Goal: Transaction & Acquisition: Book appointment/travel/reservation

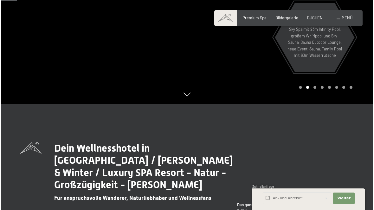
scroll to position [104, 0]
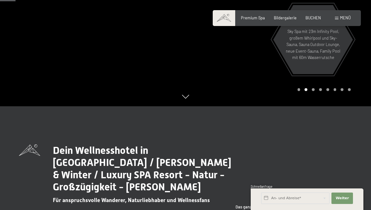
click at [340, 18] on span "Menü" at bounding box center [345, 17] width 11 height 5
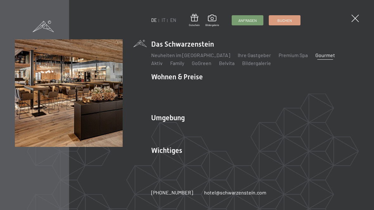
drag, startPoint x: 317, startPoint y: 58, endPoint x: 303, endPoint y: 58, distance: 13.9
click at [282, 57] on link "Premium Spa" at bounding box center [292, 55] width 29 height 6
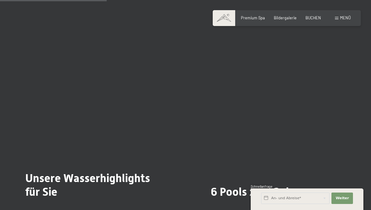
scroll to position [1000, 0]
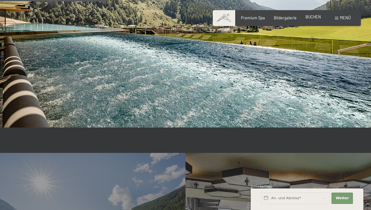
click at [311, 17] on span "BUCHEN" at bounding box center [313, 16] width 16 height 5
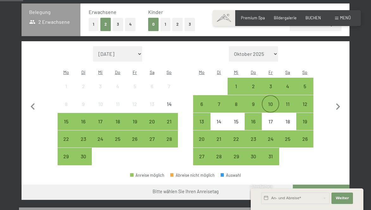
scroll to position [141, 0]
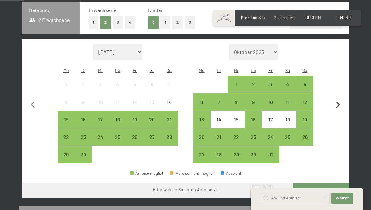
click at [335, 92] on button "button" at bounding box center [337, 103] width 13 height 119
select select "2025-10-01"
select select "2025-11-01"
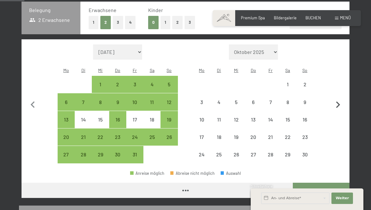
click at [336, 98] on icon "button" at bounding box center [337, 104] width 13 height 13
select select "2025-11-01"
select select "2025-12-01"
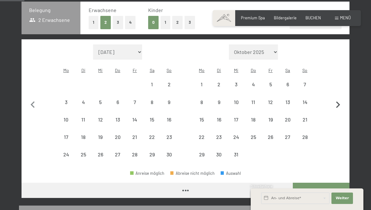
click at [336, 98] on icon "button" at bounding box center [337, 104] width 13 height 13
select select "2025-12-01"
select select "2026-01-01"
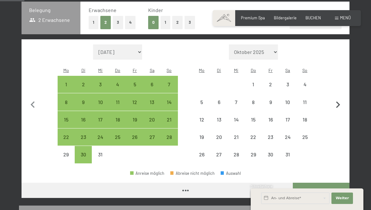
click at [336, 98] on icon "button" at bounding box center [337, 104] width 13 height 13
select select "2026-01-01"
select select "2026-02-01"
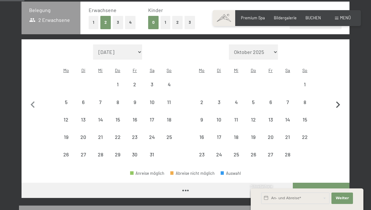
select select "2026-01-01"
select select "2026-02-01"
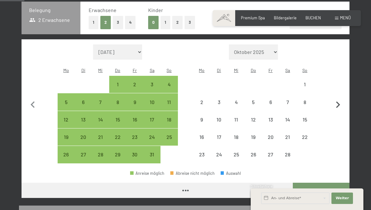
select select "2026-01-01"
select select "2026-02-01"
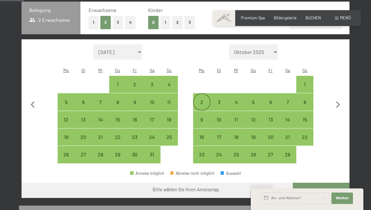
click at [199, 99] on div "2" at bounding box center [202, 107] width 16 height 16
select select "2026-01-01"
select select "2026-02-01"
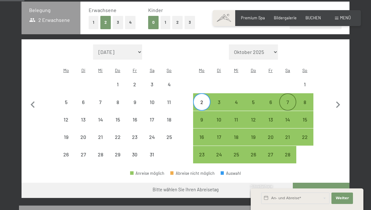
click at [289, 99] on div "7" at bounding box center [288, 107] width 16 height 16
select select "2026-01-01"
select select "2026-02-01"
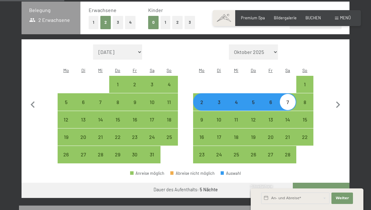
scroll to position [159, 0]
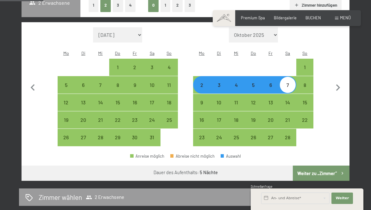
click at [317, 165] on button "Weiter zu „Zimmer“" at bounding box center [321, 172] width 57 height 15
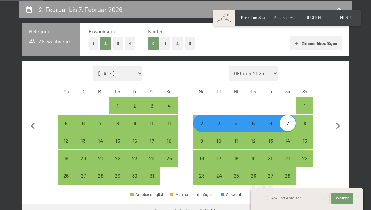
select select "2026-01-01"
select select "2026-02-01"
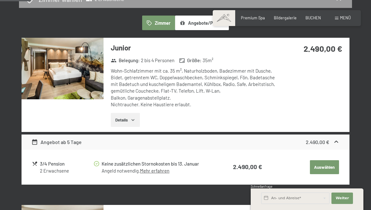
scroll to position [156, 0]
